Goal: Task Accomplishment & Management: Manage account settings

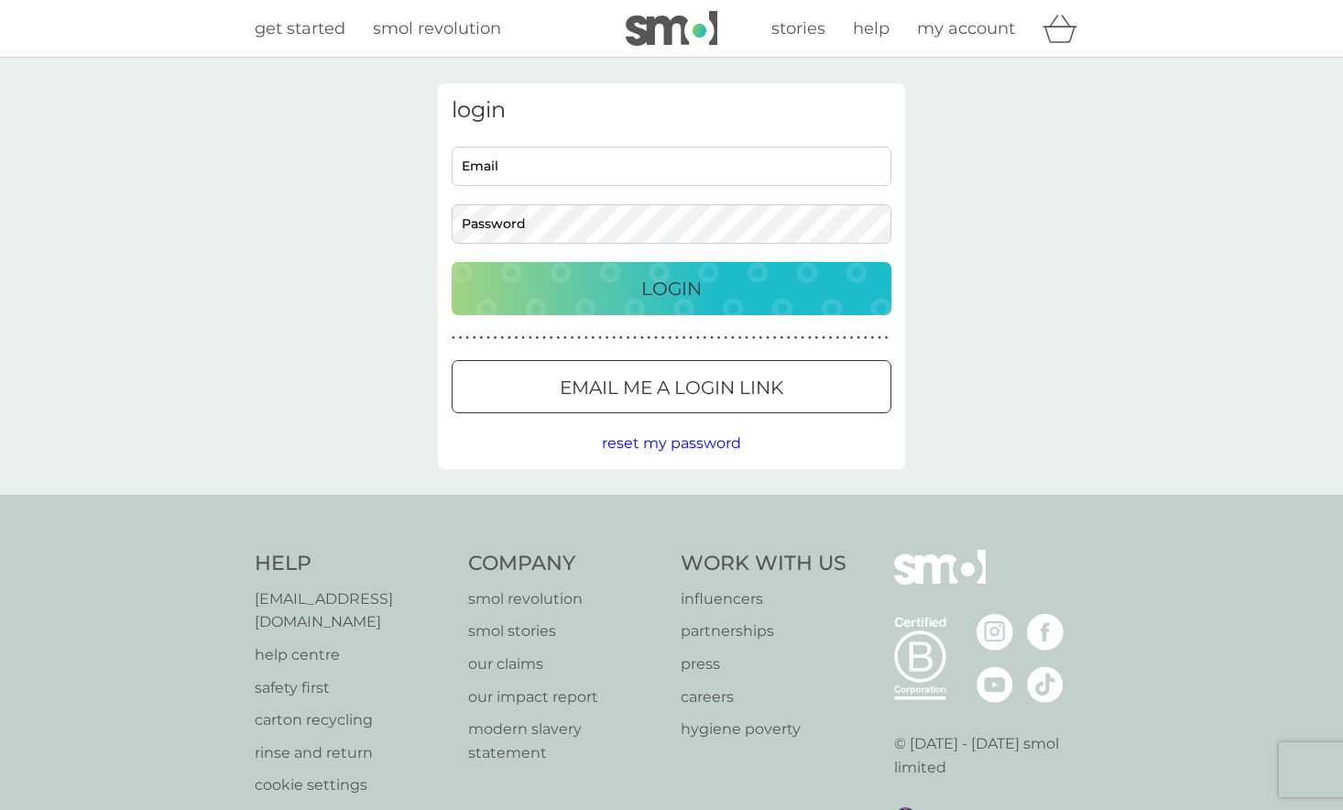
type input "paula@parklands-chichester.org"
click at [681, 284] on p "Login" at bounding box center [671, 288] width 60 height 29
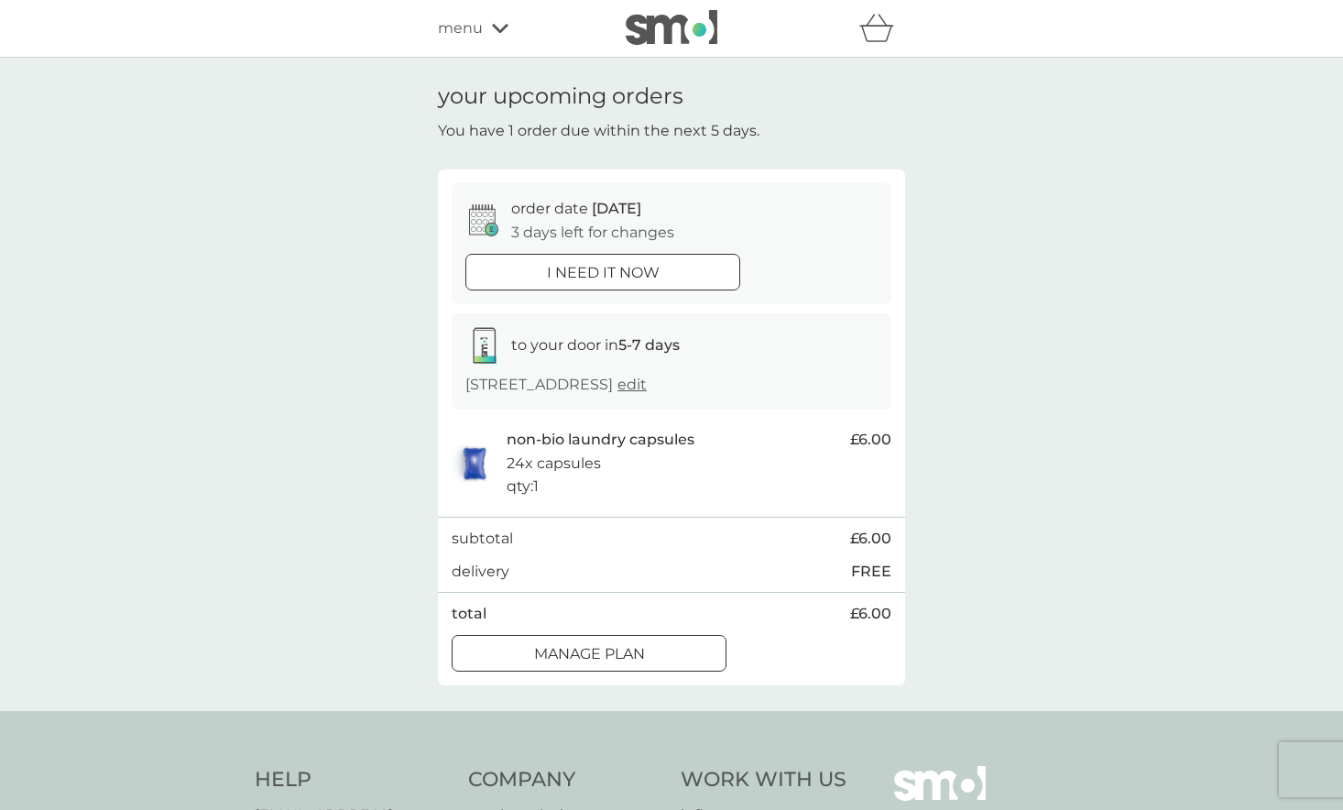
click at [602, 648] on div at bounding box center [589, 653] width 66 height 19
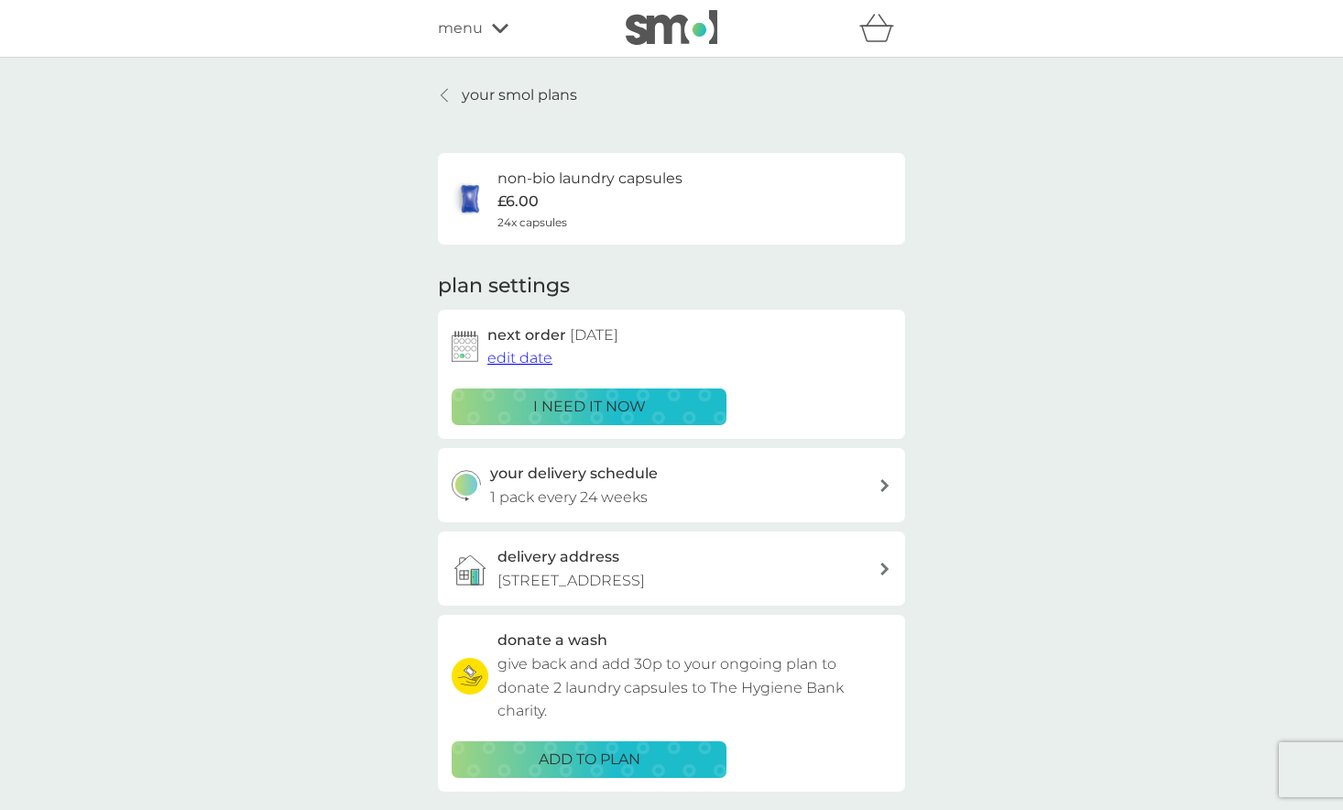
click at [886, 482] on icon at bounding box center [884, 485] width 9 height 13
select select "119"
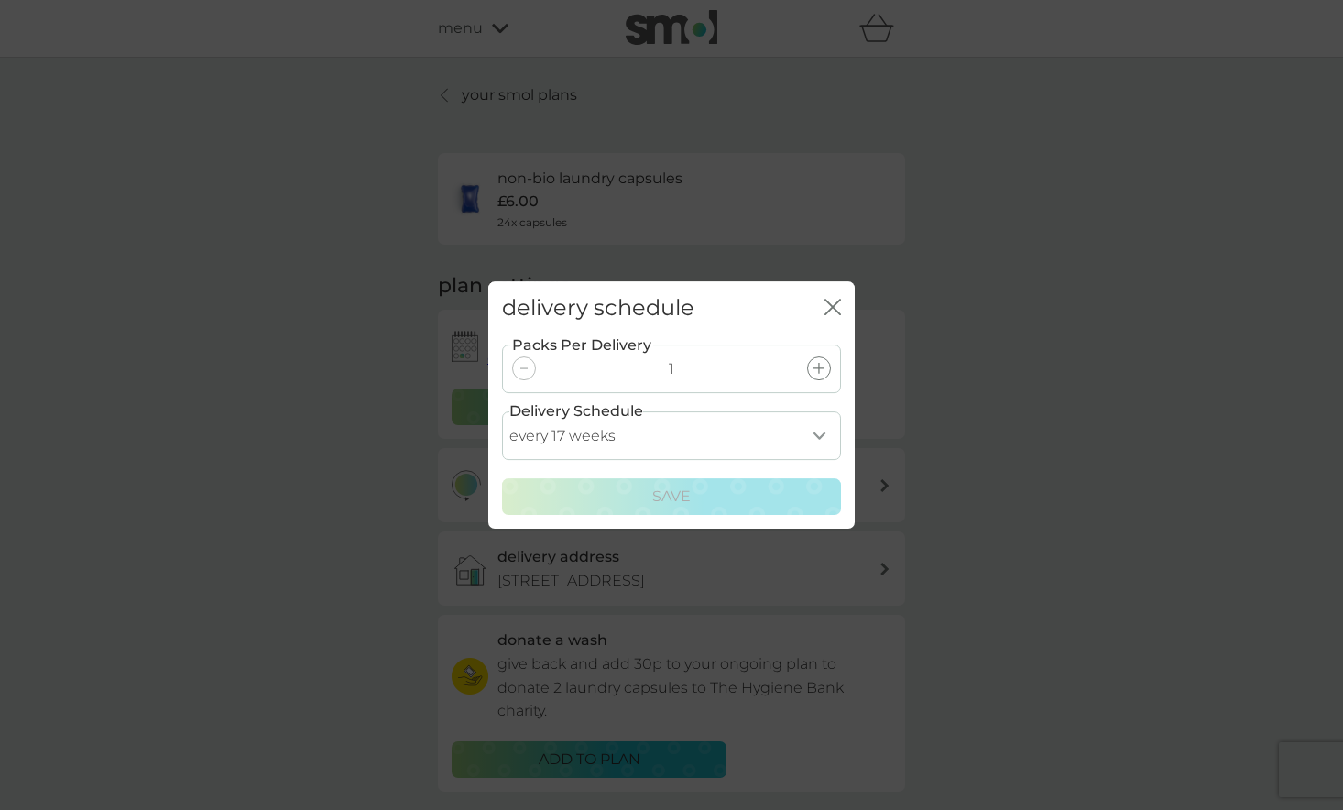
click at [814, 437] on select "every 1 week every 2 weeks every 3 weeks every 4 weeks every 5 weeks every 6 we…" at bounding box center [671, 435] width 339 height 49
click at [1019, 277] on div "delivery schedule close Packs Per Delivery 1 Delivery Schedule every 1 week eve…" at bounding box center [671, 405] width 1343 height 810
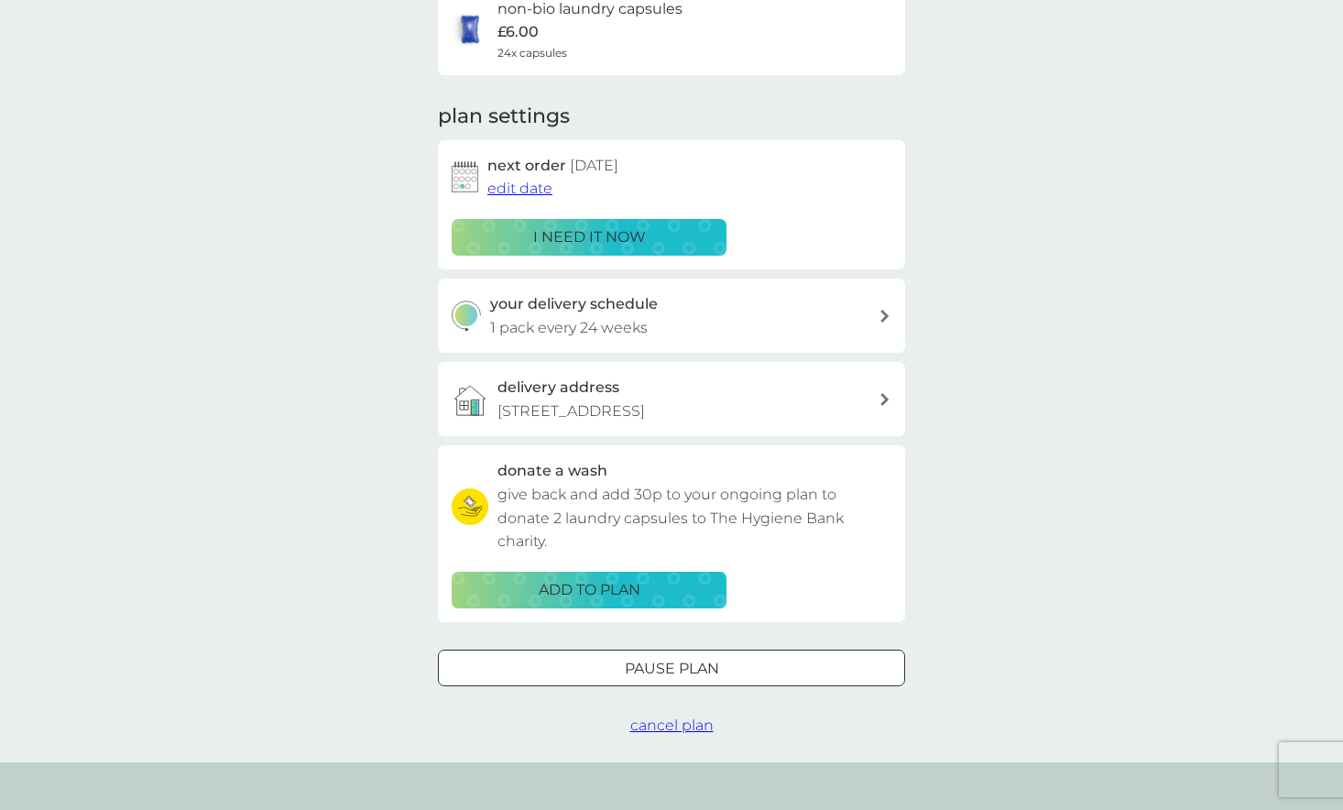
scroll to position [170, 0]
click at [686, 661] on div at bounding box center [671, 667] width 66 height 19
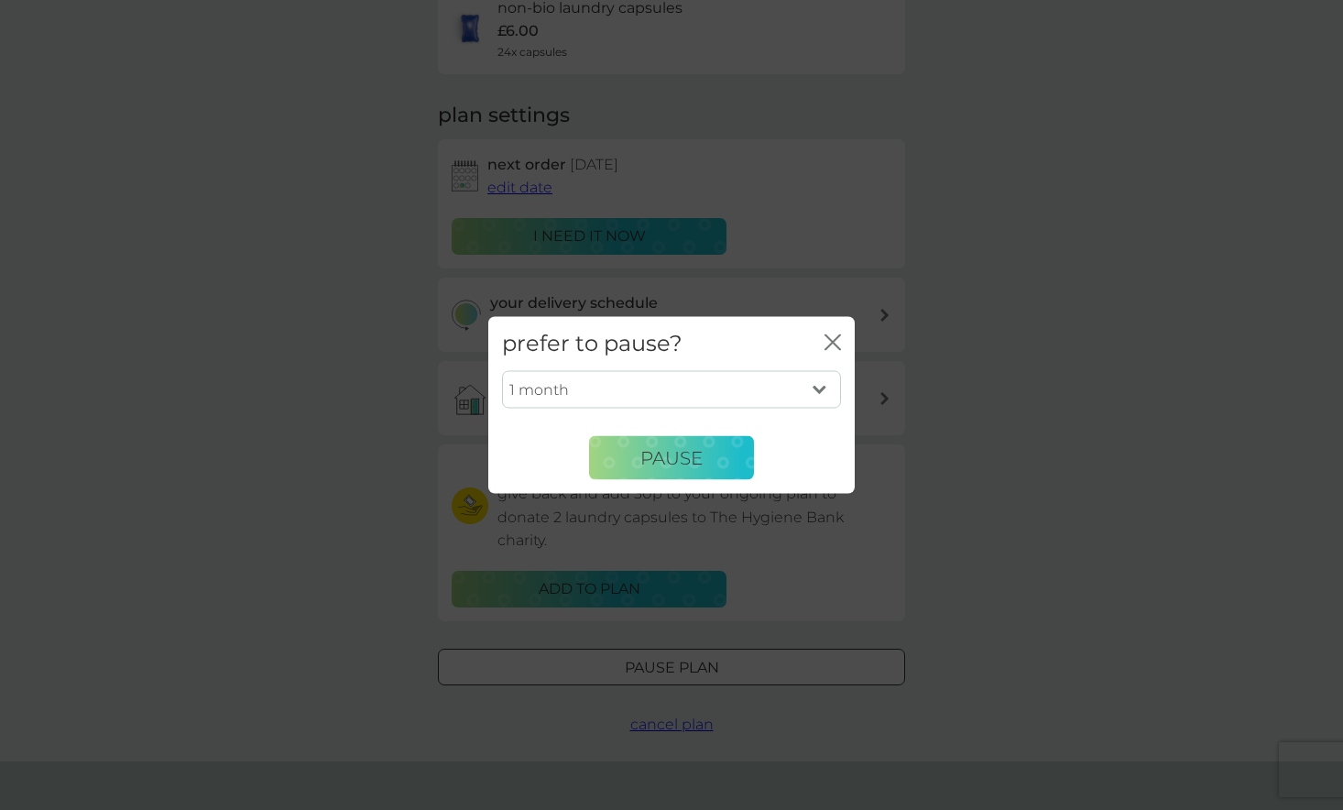
click at [822, 387] on select "1 month 2 months 3 months 4 months 5 months 6 months" at bounding box center [671, 389] width 339 height 38
select select "3"
click at [502, 370] on select "1 month 2 months 3 months 4 months 5 months 6 months" at bounding box center [671, 389] width 339 height 38
click at [641, 456] on span "Pause" at bounding box center [671, 457] width 62 height 22
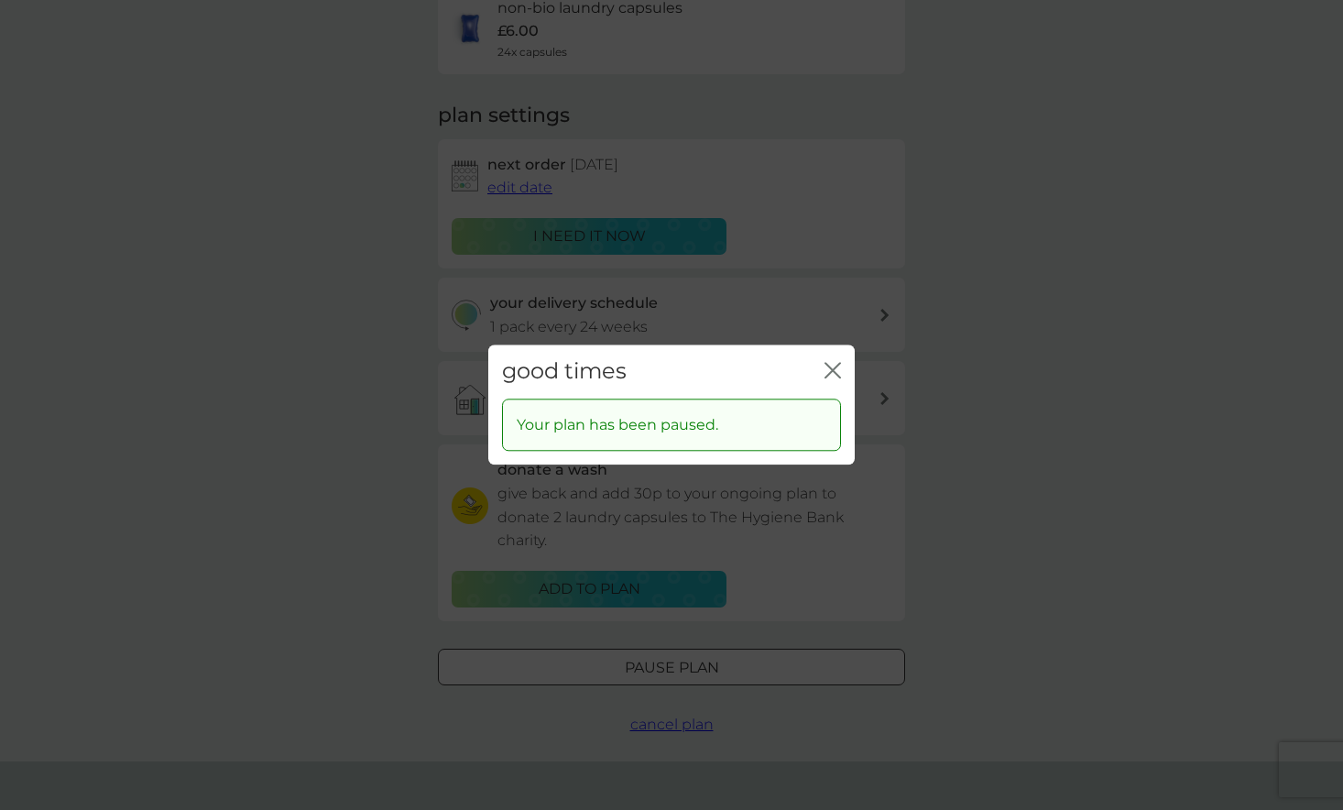
click at [832, 368] on icon "close" at bounding box center [832, 370] width 16 height 16
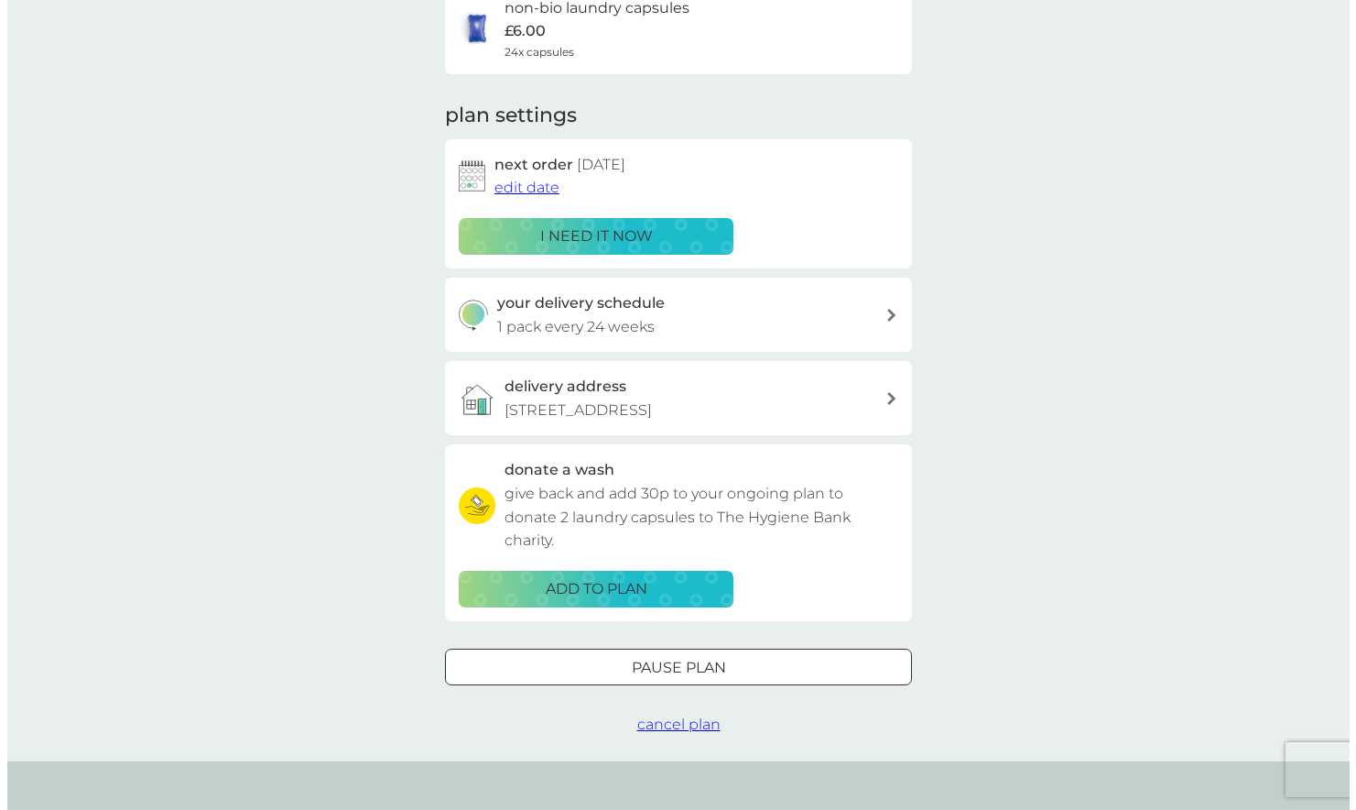
scroll to position [0, 0]
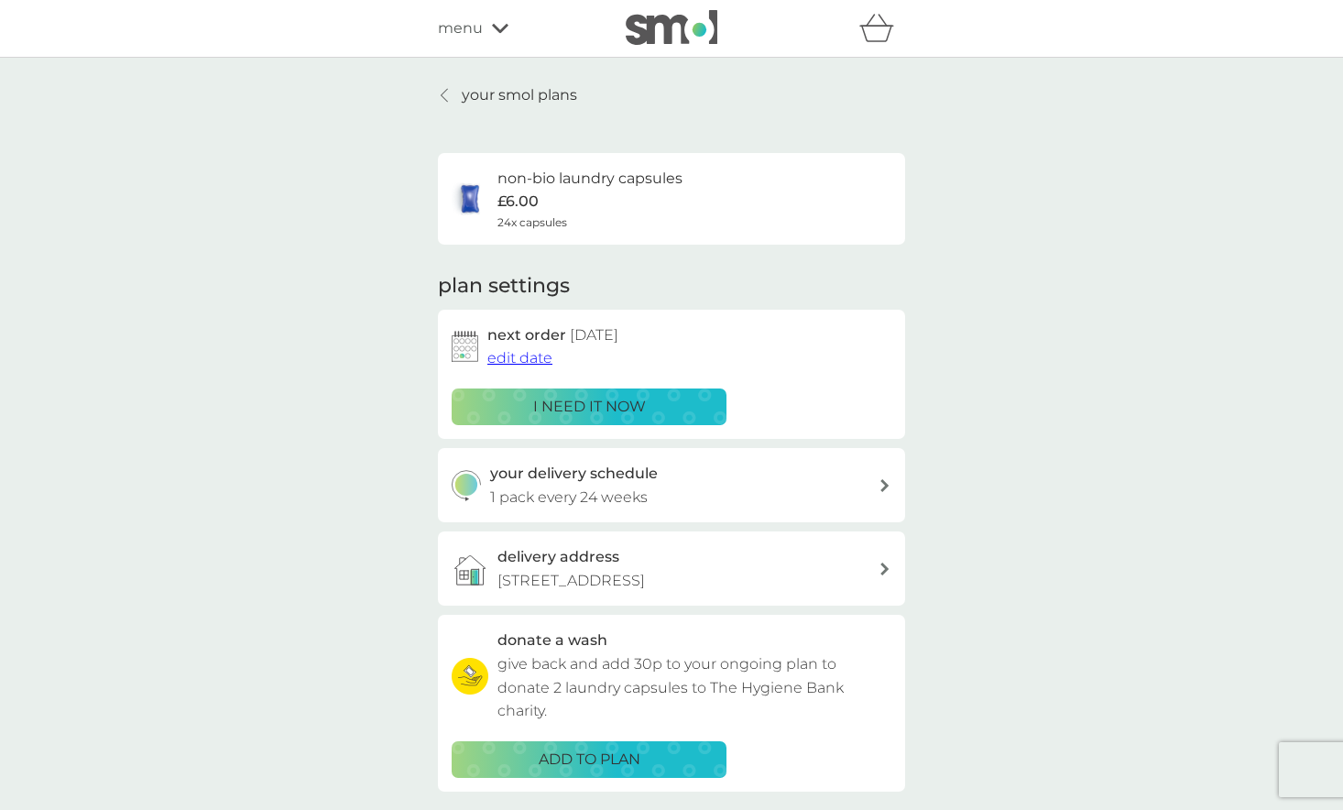
click at [495, 30] on icon at bounding box center [500, 28] width 16 height 11
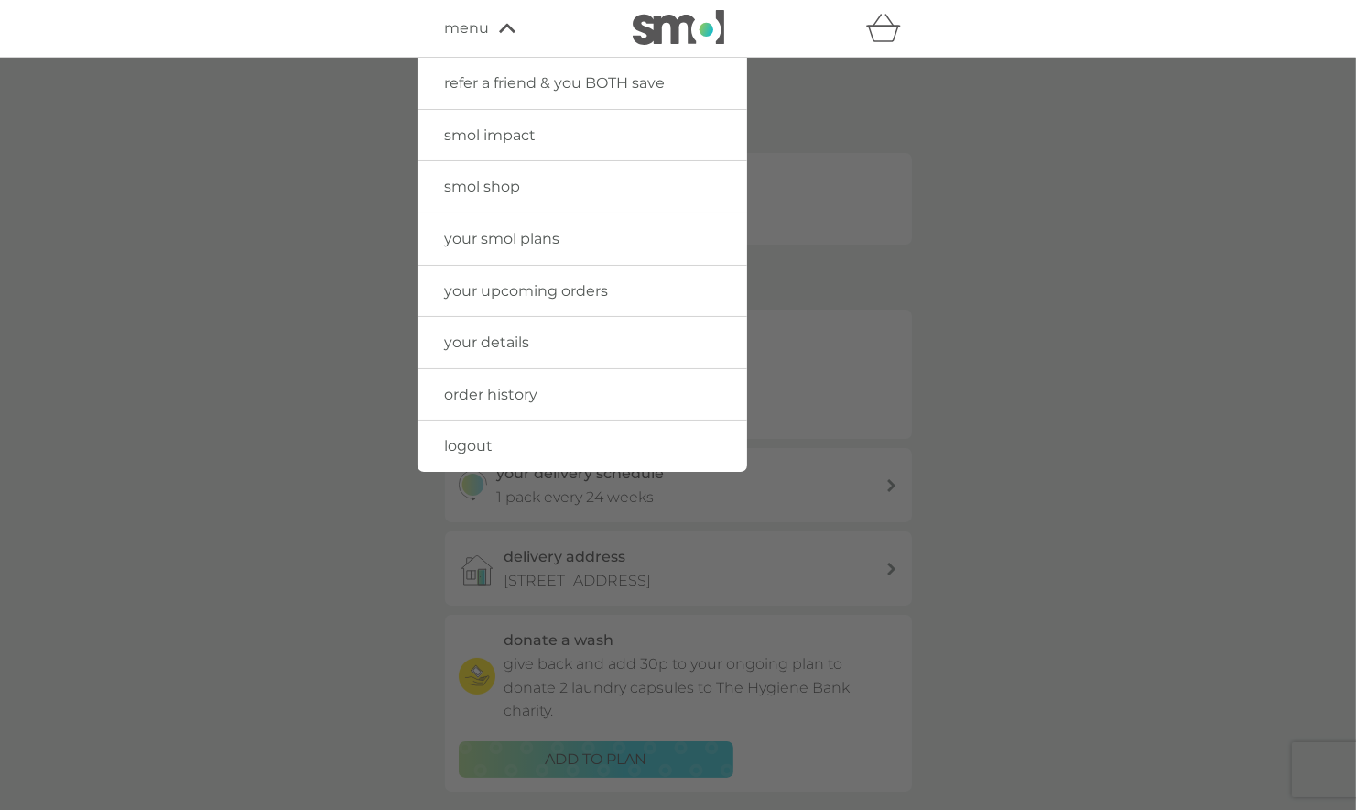
click at [485, 444] on span "logout" at bounding box center [469, 445] width 49 height 17
